Goal: Task Accomplishment & Management: Complete application form

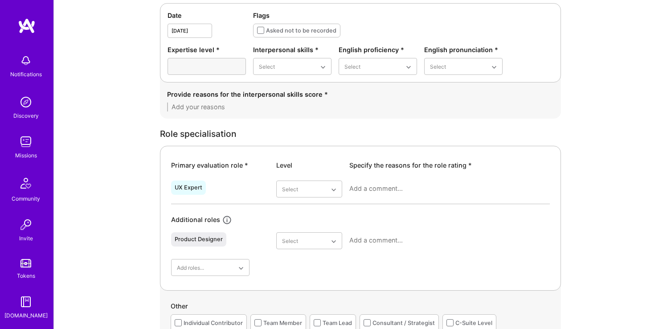
scroll to position [323, 0]
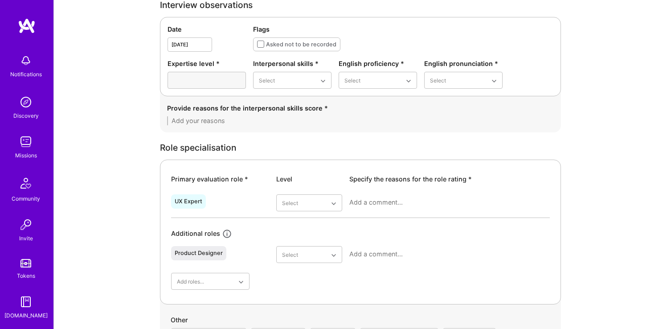
click at [415, 17] on div "Date [DATE] Flags Asked not to be recorded Expertise level * Interpersonal skil…" at bounding box center [360, 56] width 401 height 79
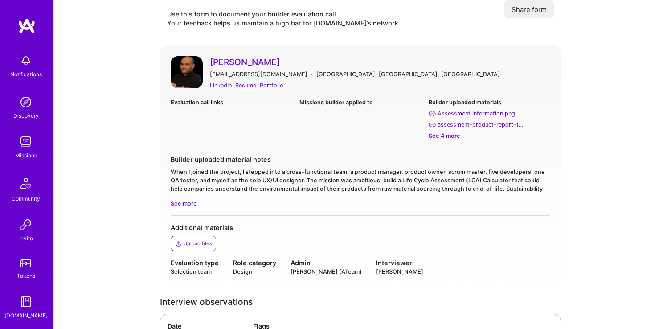
scroll to position [0, 0]
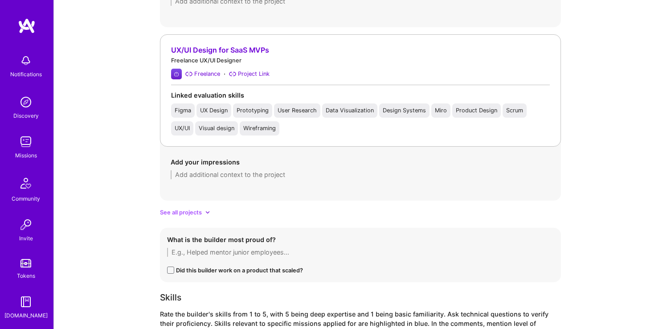
click at [195, 213] on span "See all projects" at bounding box center [181, 211] width 42 height 9
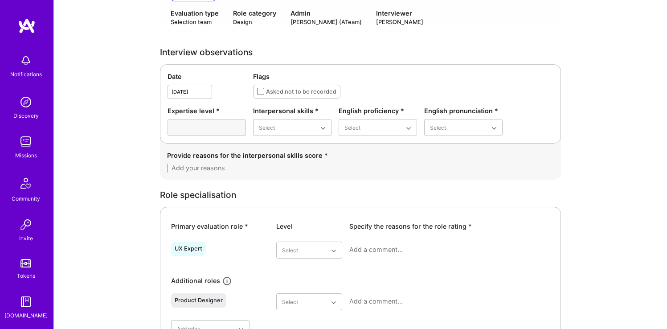
scroll to position [300, 0]
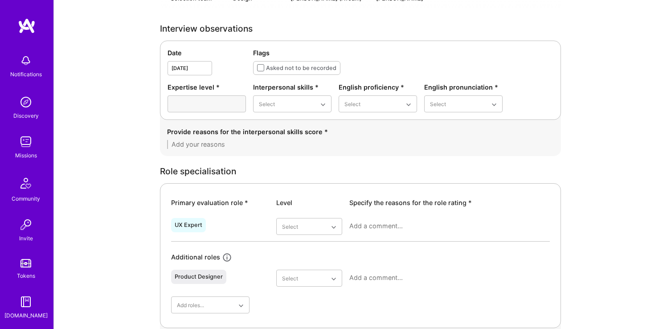
click at [378, 112] on div "Date [DATE] Flags Asked not to be recorded Expertise level * Interpersonal skil…" at bounding box center [360, 80] width 401 height 79
click at [379, 188] on div "Native or functionally native" at bounding box center [377, 180] width 78 height 26
click at [432, 175] on div "Excellent" at bounding box center [463, 175] width 78 height 16
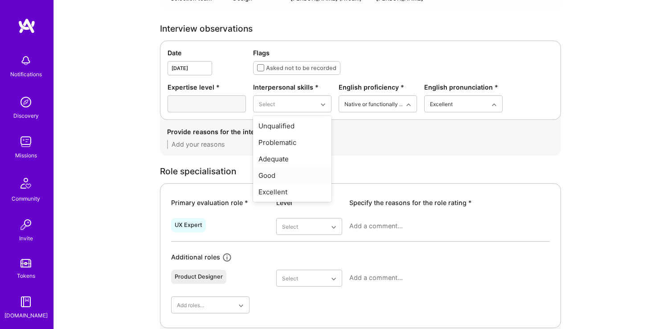
click at [284, 193] on div "Excellent" at bounding box center [292, 191] width 78 height 16
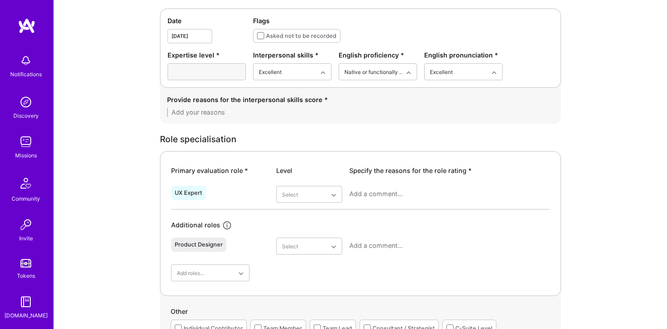
scroll to position [340, 0]
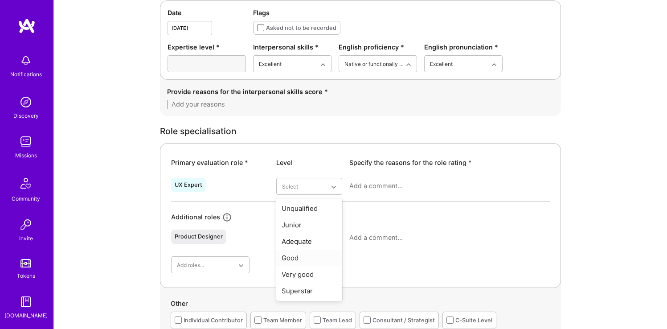
click at [325, 258] on div "Good" at bounding box center [309, 257] width 66 height 16
click at [371, 112] on div "Provide reasons for the interpersonal skills score *" at bounding box center [360, 98] width 401 height 36
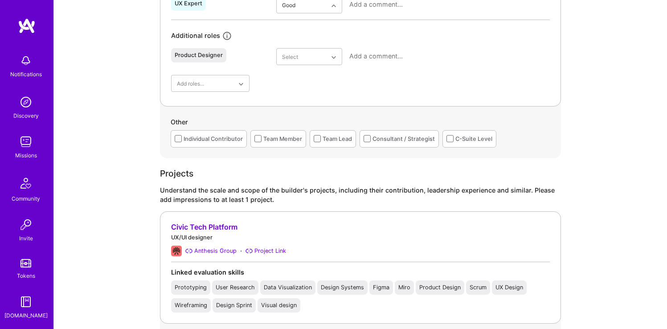
scroll to position [523, 0]
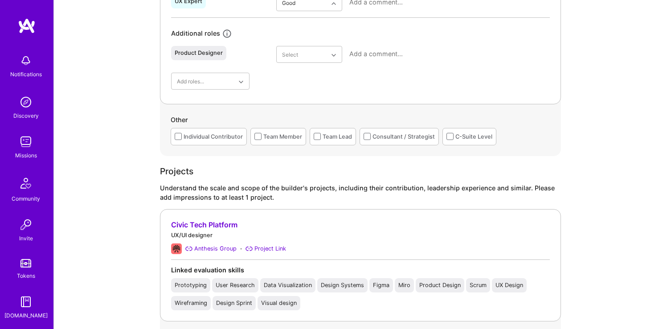
click at [182, 133] on div "Individual Contributor" at bounding box center [209, 136] width 76 height 17
click at [361, 134] on div "Consultant / Strategist" at bounding box center [398, 136] width 79 height 17
click at [340, 137] on div "Team Lead" at bounding box center [336, 136] width 29 height 9
click at [191, 133] on div "Individual Contributor" at bounding box center [212, 136] width 59 height 9
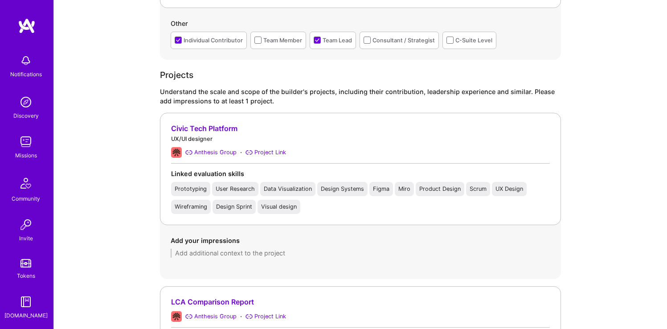
scroll to position [631, 0]
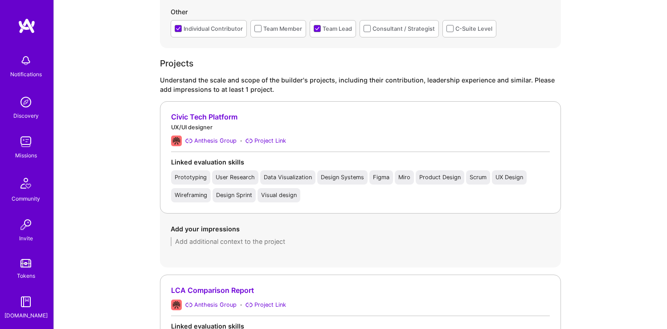
click at [264, 242] on textarea at bounding box center [360, 241] width 379 height 9
paste textarea "[PERSON_NAME]’s role was critical for the success of the project, particularly …"
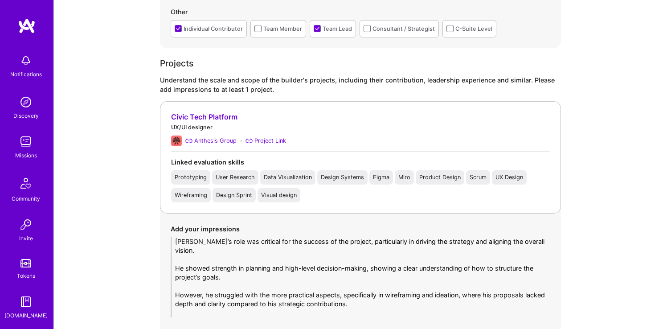
scroll to position [757, 0]
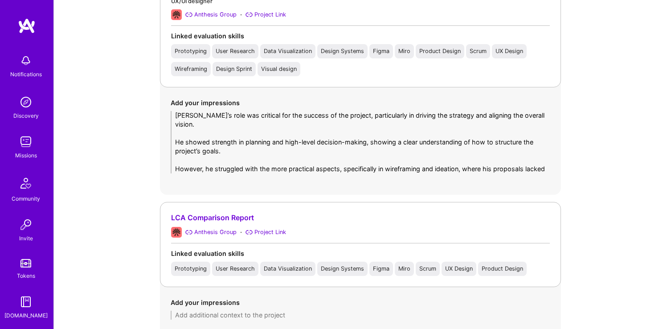
click at [235, 150] on textarea "[PERSON_NAME]’s role was critical for the success of the project, particularly …" at bounding box center [360, 142] width 379 height 62
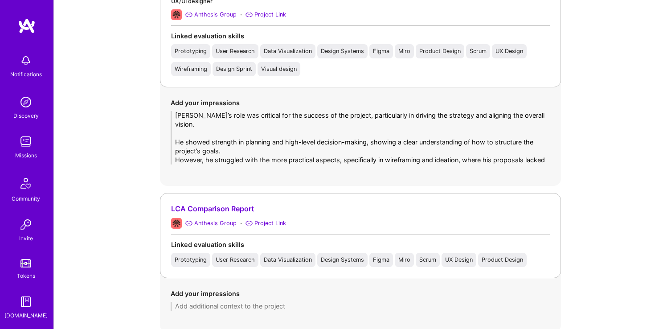
click at [174, 150] on textarea "[PERSON_NAME]’s role was critical for the success of the project, particularly …" at bounding box center [360, 137] width 379 height 53
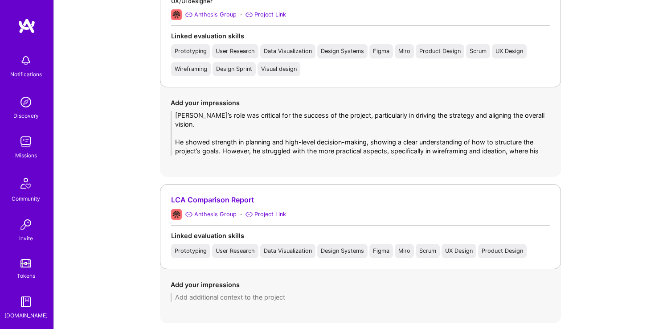
click at [180, 126] on textarea "[PERSON_NAME]’s role was critical for the success of the project, particularly …" at bounding box center [360, 133] width 379 height 45
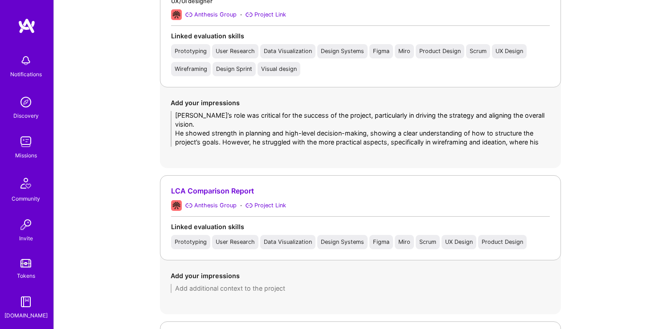
type textarea "[PERSON_NAME]’s role was critical for the success of the project, particularly …"
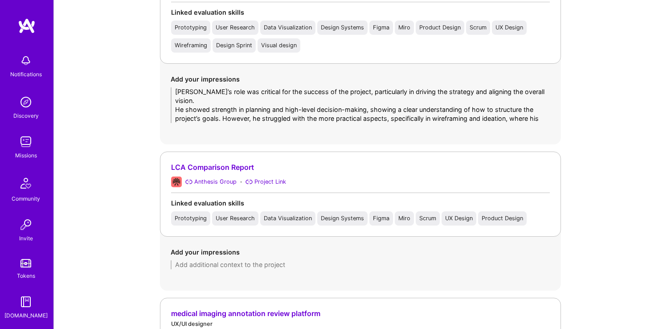
scroll to position [841, 0]
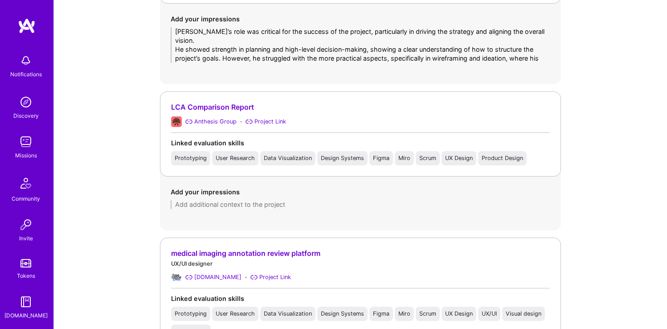
click at [296, 204] on textarea at bounding box center [360, 204] width 379 height 9
paste textarea "He presented a good overall plan for the project, structuring it in a logical a…"
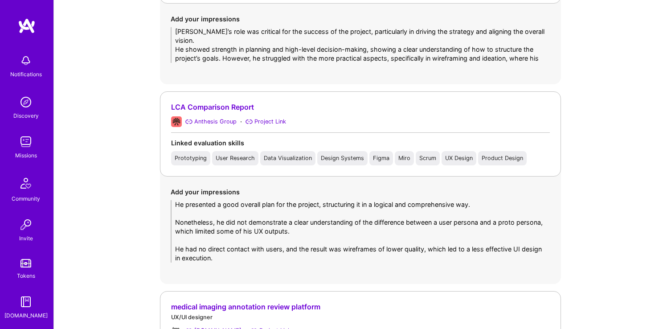
click at [213, 243] on textarea "He presented a good overall plan for the project, structuring it in a logical a…" at bounding box center [360, 231] width 379 height 62
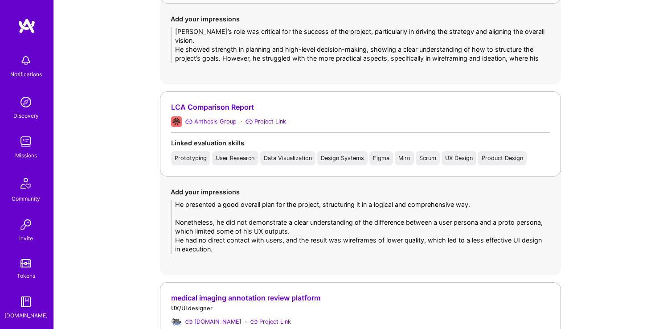
click at [175, 240] on textarea "He presented a good overall plan for the project, structuring it in a logical a…" at bounding box center [360, 226] width 379 height 53
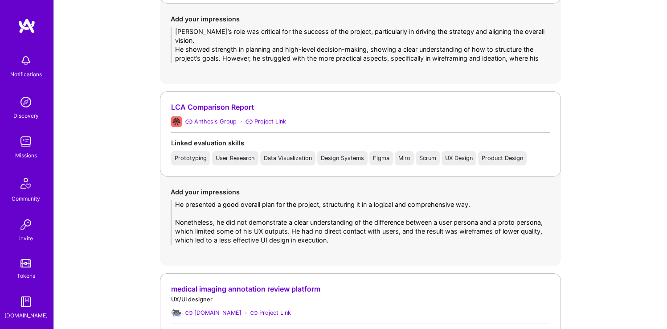
click at [183, 216] on textarea "He presented a good overall plan for the project, structuring it in a logical a…" at bounding box center [360, 222] width 379 height 45
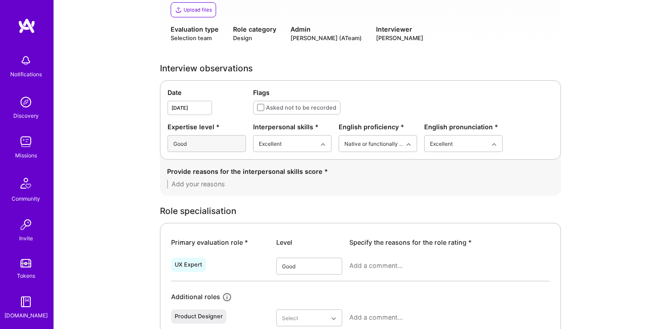
type textarea "He presented a good overall plan for the project, structuring it in a logical a…"
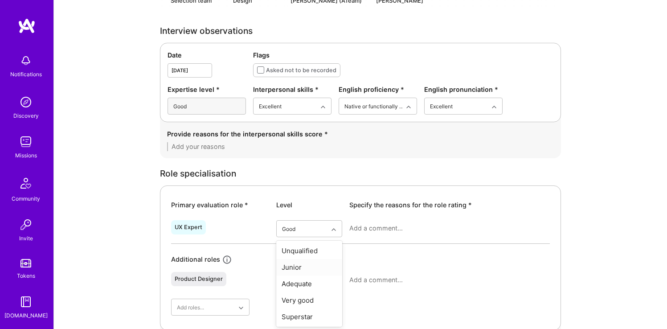
scroll to position [299, 0]
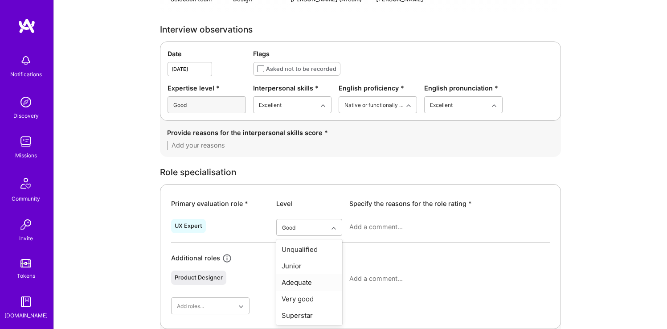
click at [327, 287] on div "Adequate" at bounding box center [309, 282] width 66 height 16
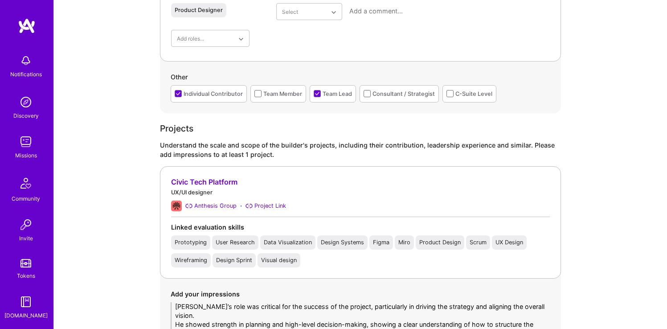
scroll to position [427, 0]
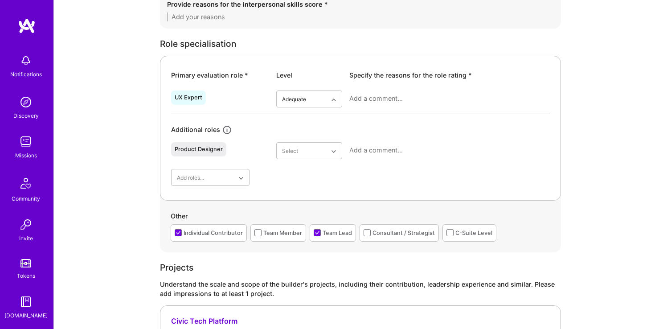
click at [395, 94] on textarea at bounding box center [449, 98] width 200 height 9
paste textarea "[PERSON_NAME] has some relevant experience as a product designer and has shown …"
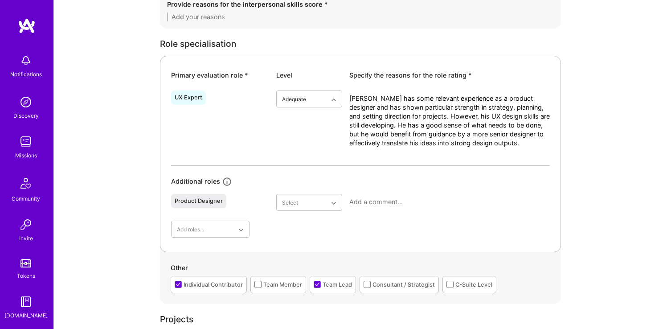
scroll to position [0, 0]
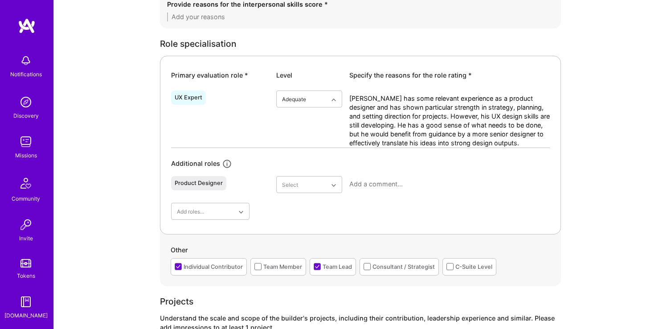
type textarea "[PERSON_NAME] has some relevant experience as a product designer and has shown …"
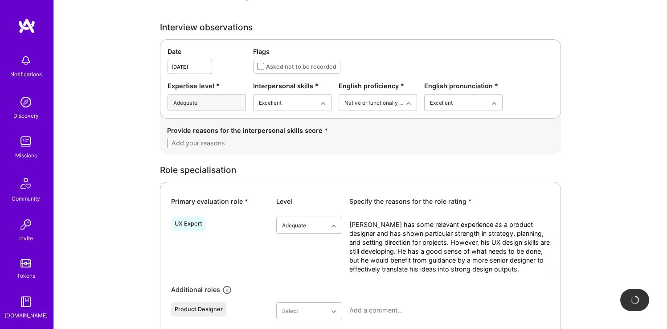
click at [212, 141] on textarea at bounding box center [360, 142] width 386 height 9
paste textarea "[PERSON_NAME]’s interpersonal skills stand out as a key strength. He comes acro…"
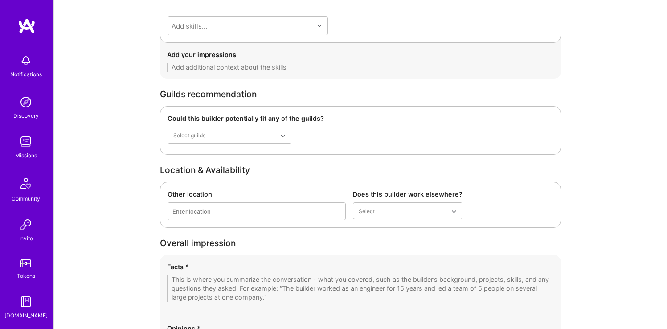
scroll to position [2052, 0]
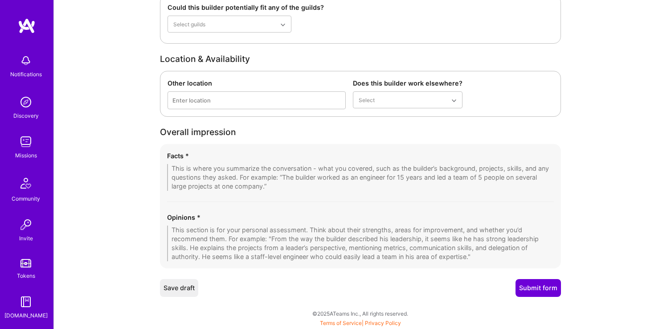
type textarea "[PERSON_NAME]’s interpersonal skills stand out as a key strength. He comes acro…"
click at [256, 227] on textarea at bounding box center [360, 243] width 386 height 36
paste textarea "Overall, [PERSON_NAME] demonstrates promise as a product designer with the abil…"
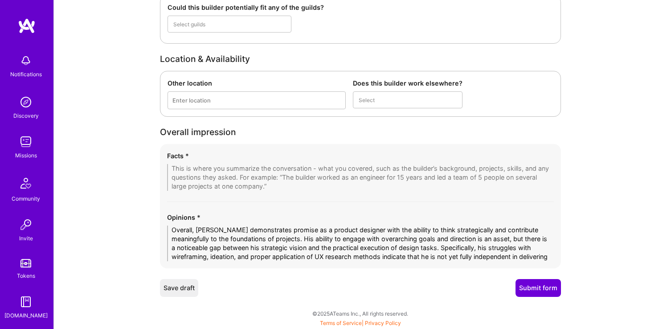
scroll to position [0, 0]
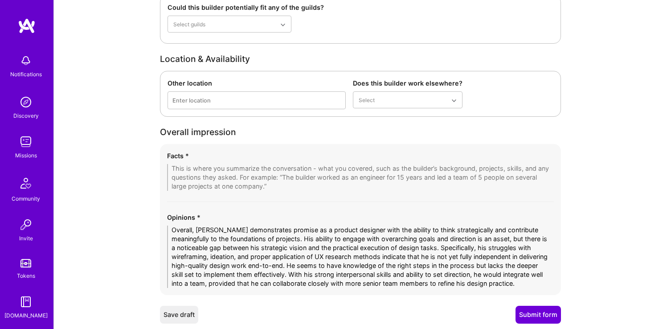
type textarea "Overall, [PERSON_NAME] demonstrates promise as a product designer with the abil…"
click at [300, 162] on div "Facts *" at bounding box center [360, 171] width 386 height 40
click at [288, 175] on textarea at bounding box center [360, 177] width 386 height 27
paste textarea "[PERSON_NAME] has demonstrated successful contributions in strategy and project…"
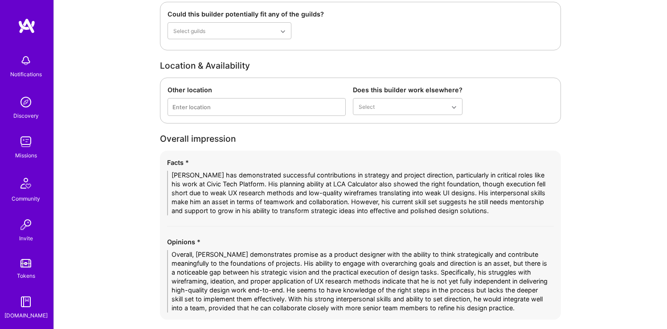
scroll to position [2096, 0]
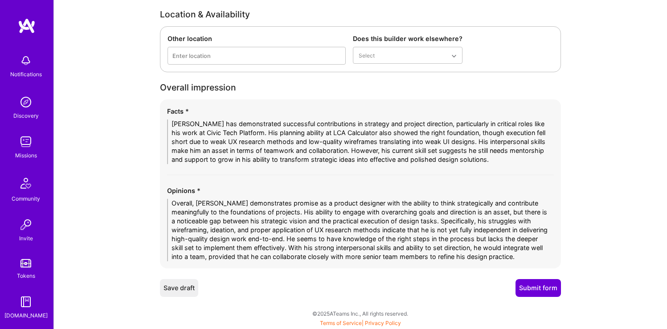
type textarea "[PERSON_NAME] has demonstrated successful contributions in strategy and project…"
click at [543, 290] on button "Submit form" at bounding box center [537, 288] width 45 height 18
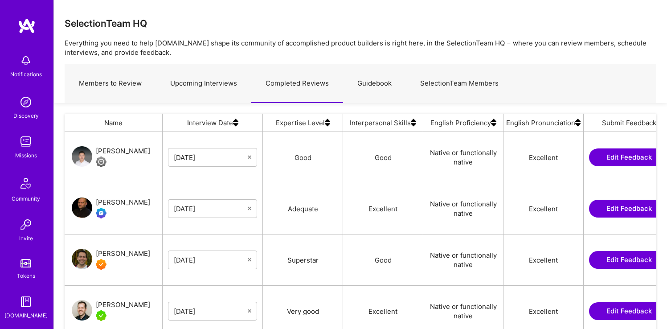
scroll to position [228, 585]
click at [602, 154] on button "Edit Feedback" at bounding box center [629, 157] width 80 height 18
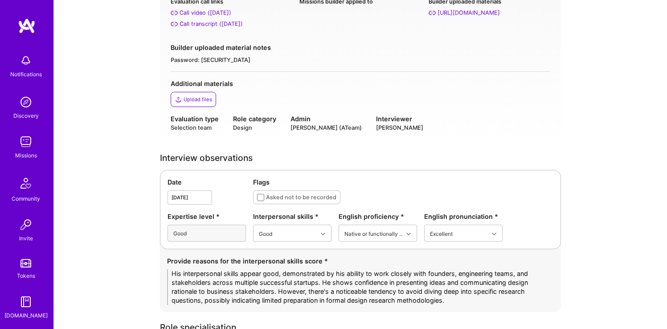
scroll to position [187, 0]
